Goal: Navigation & Orientation: Find specific page/section

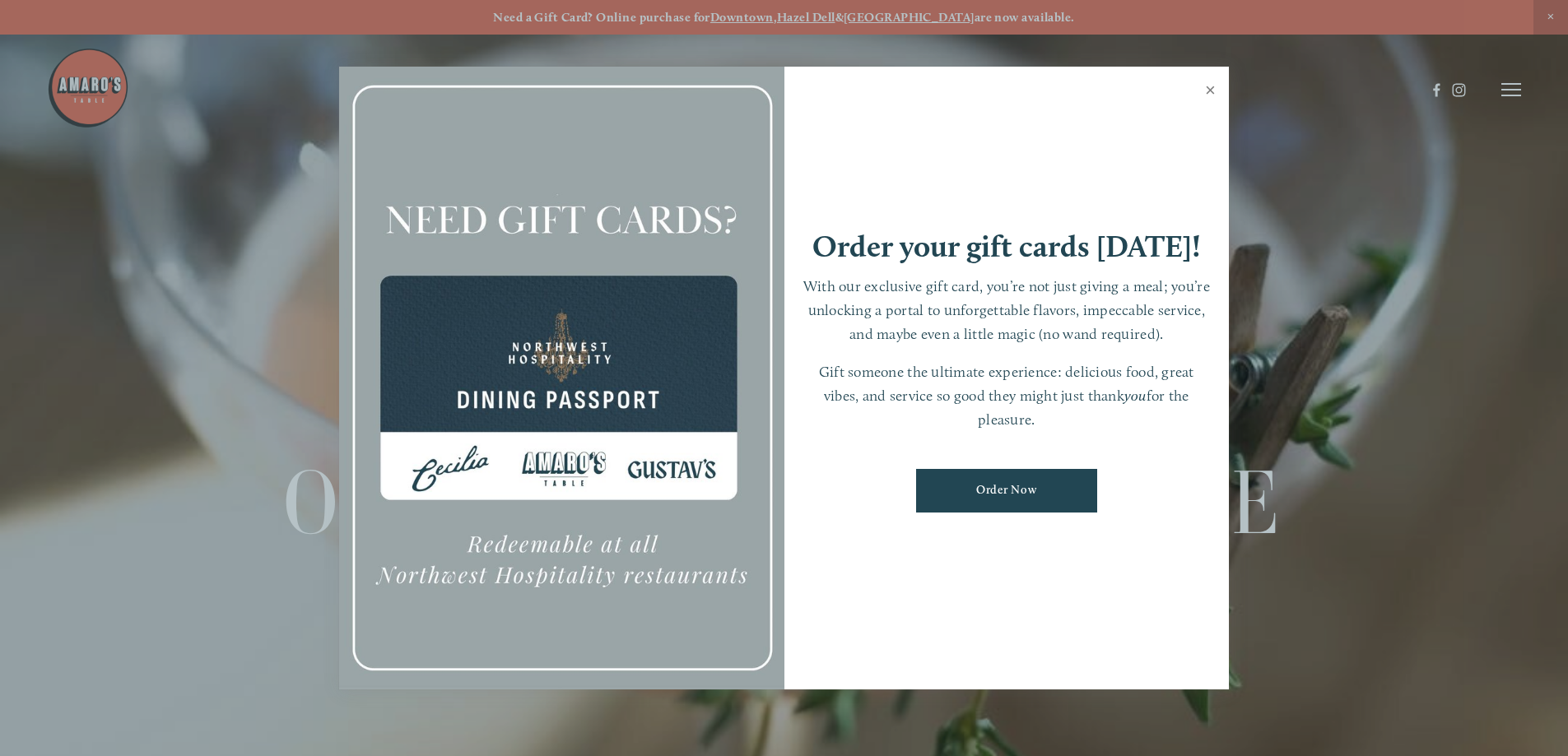
click at [1208, 90] on link "Close" at bounding box center [1210, 92] width 32 height 46
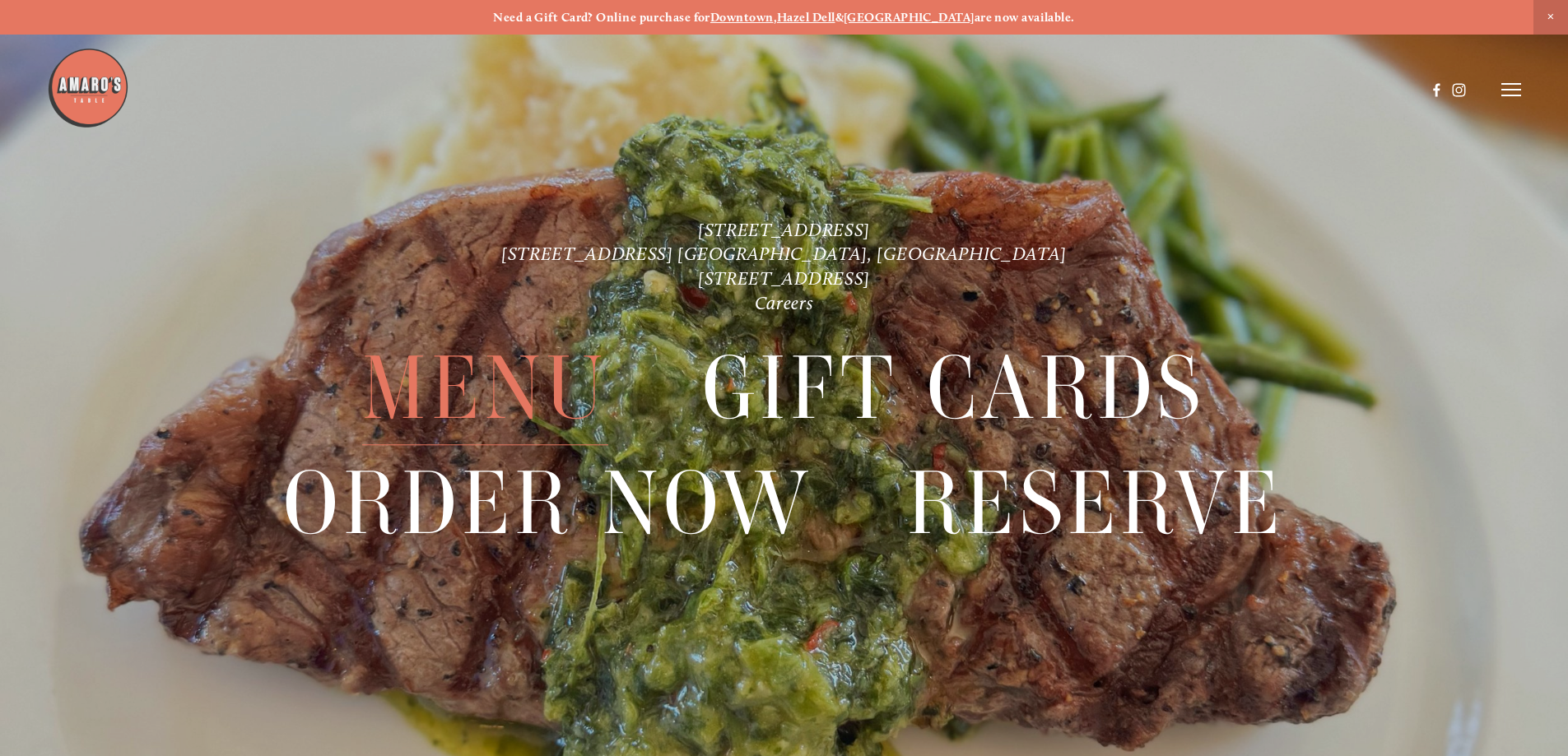
click at [500, 393] on span "Menu" at bounding box center [485, 389] width 245 height 114
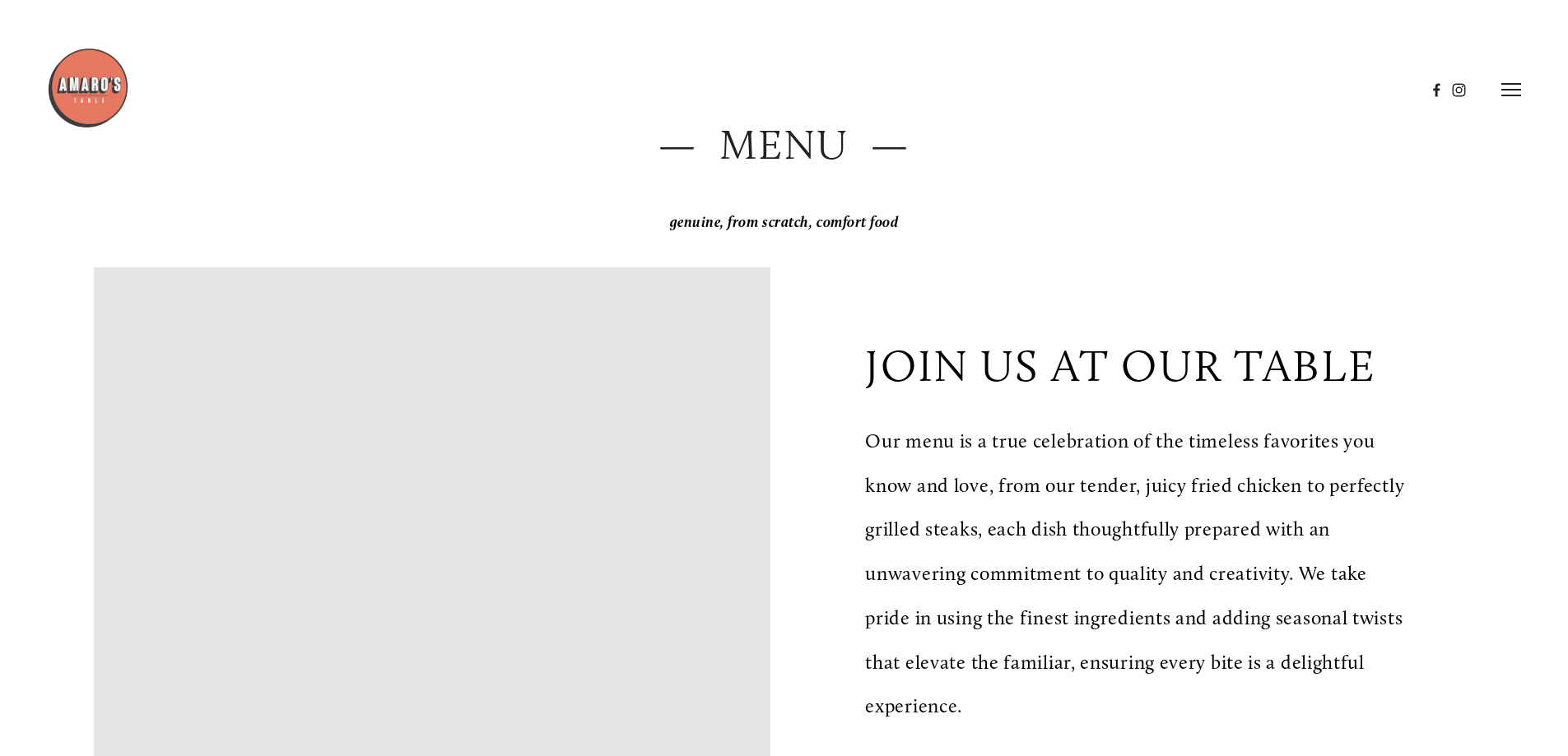
scroll to position [164, 0]
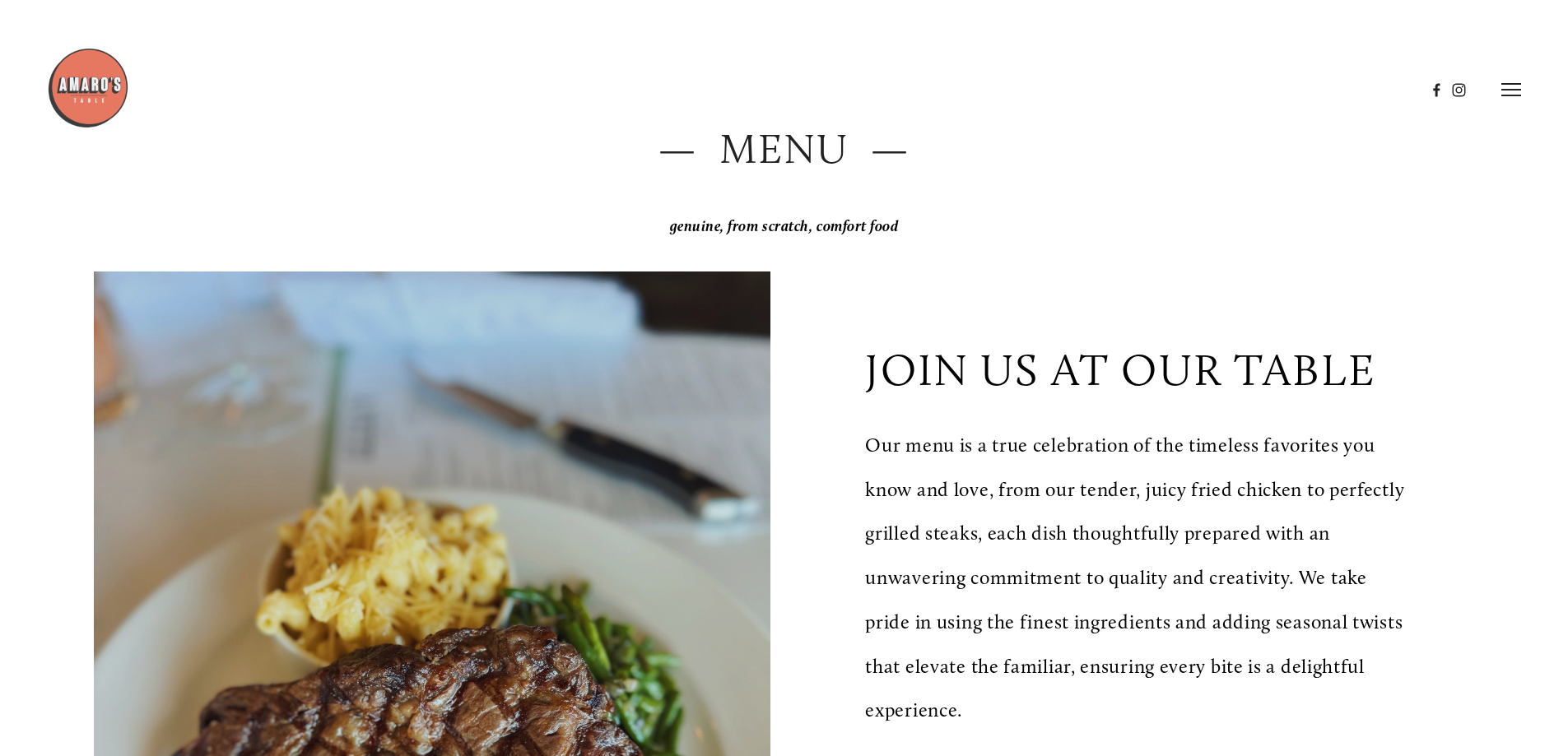
click at [793, 161] on header "Menu Order Now Visit Gallery 0" at bounding box center [784, 90] width 1474 height 179
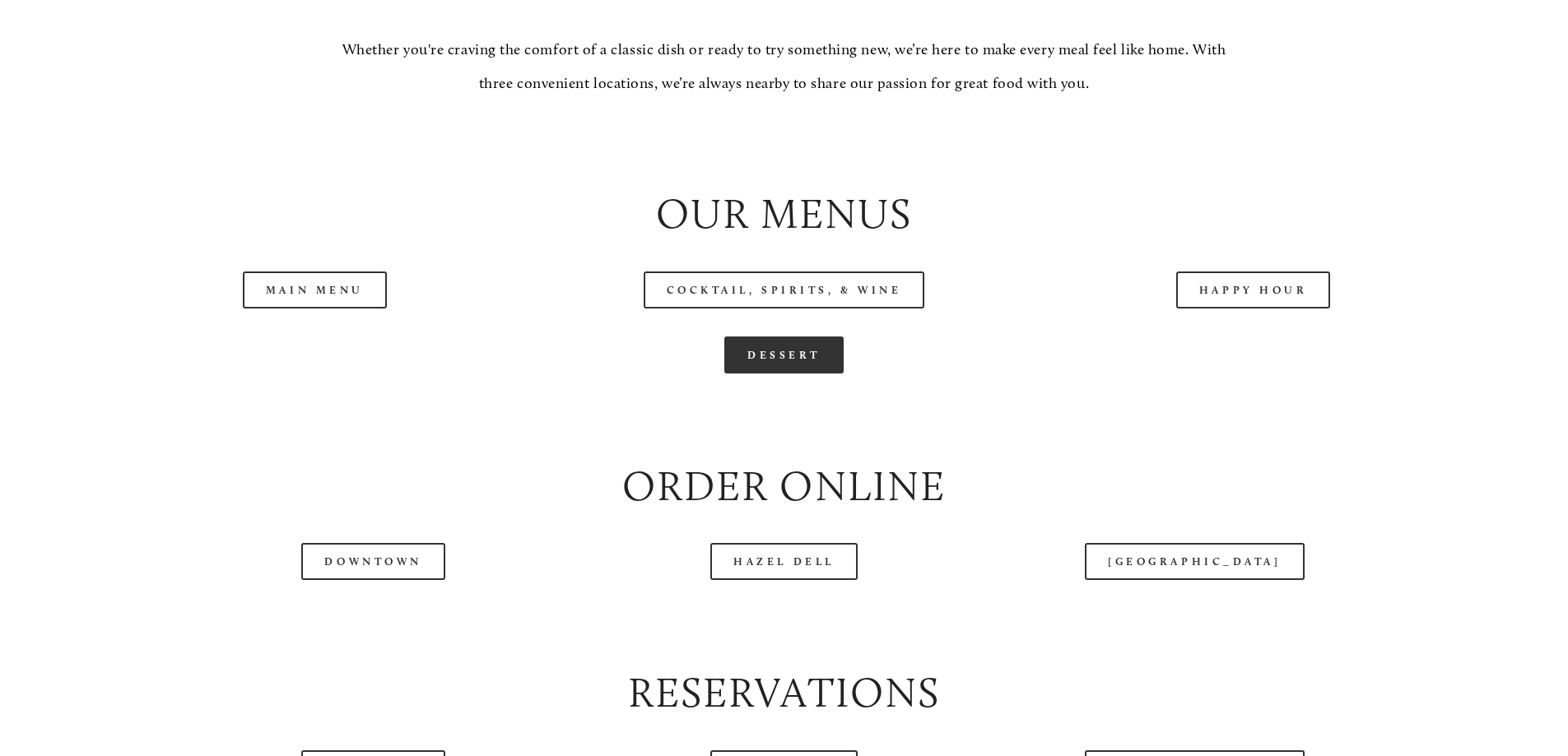
scroll to position [1809, 0]
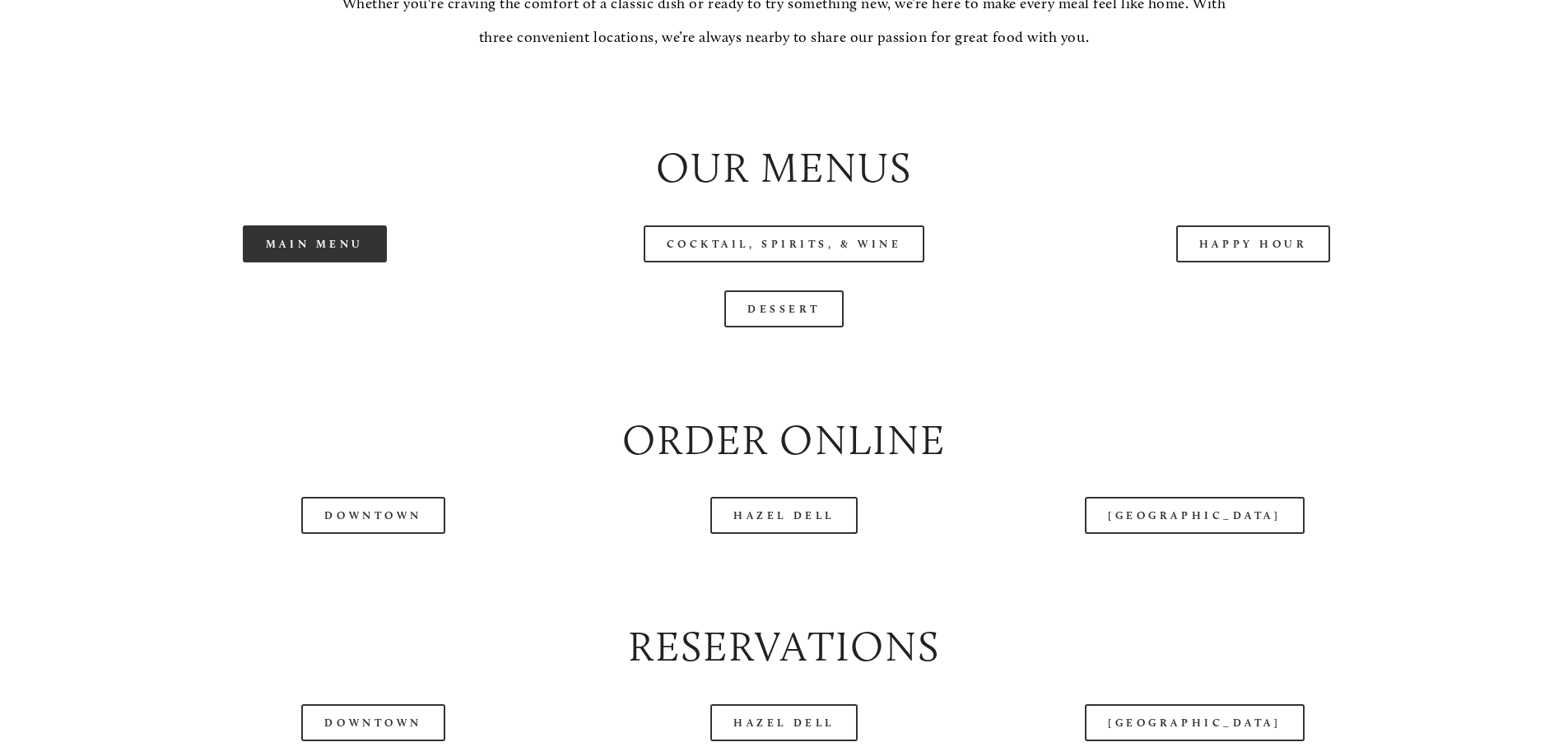
click at [302, 263] on link "Main Menu" at bounding box center [314, 244] width 144 height 37
